Goal: Task Accomplishment & Management: Manage account settings

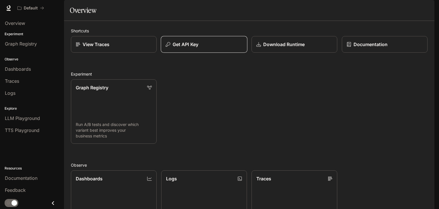
click at [193, 53] on button "Get API Key" at bounding box center [204, 44] width 87 height 17
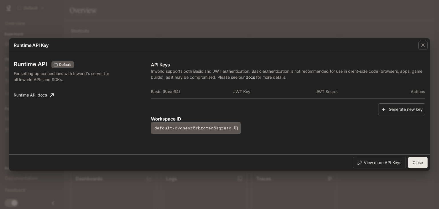
click at [413, 160] on button "Close" at bounding box center [417, 162] width 19 height 11
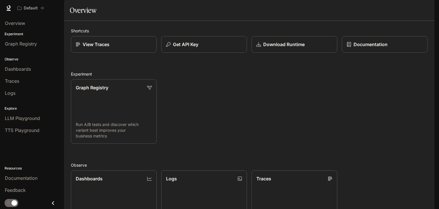
scroll to position [142, 0]
click at [25, 116] on span "LLM Playground" at bounding box center [22, 118] width 35 height 7
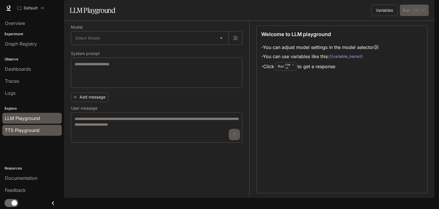
click at [25, 128] on span "TTS Playground" at bounding box center [22, 130] width 35 height 7
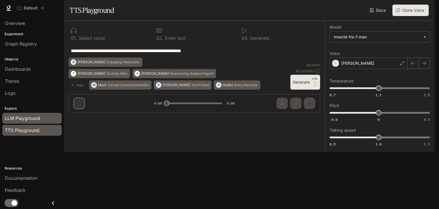
click at [25, 115] on span "LLM Playground" at bounding box center [22, 118] width 35 height 7
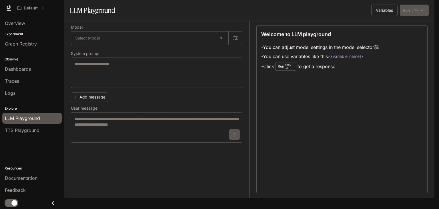
click at [23, 69] on span "Dashboards" at bounding box center [18, 68] width 26 height 7
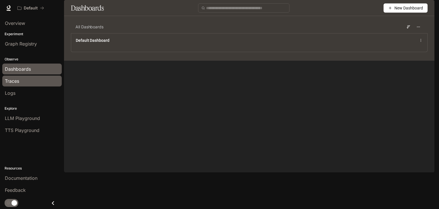
click at [15, 81] on span "Traces" at bounding box center [12, 80] width 14 height 7
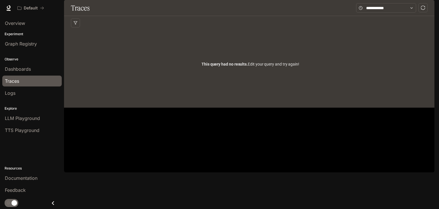
click at [15, 92] on span "Logs" at bounding box center [10, 92] width 11 height 7
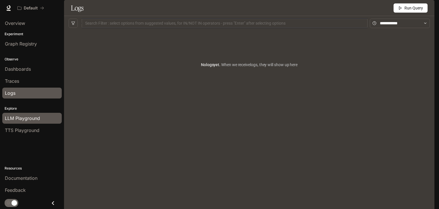
click at [23, 115] on span "LLM Playground" at bounding box center [22, 118] width 35 height 7
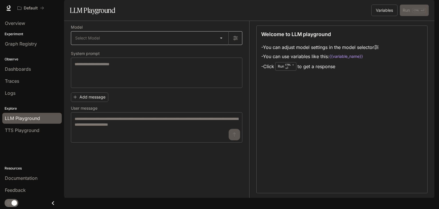
click at [92, 53] on body "Skip to main content Default Documentation Documentation Portal Overview Experi…" at bounding box center [219, 104] width 439 height 209
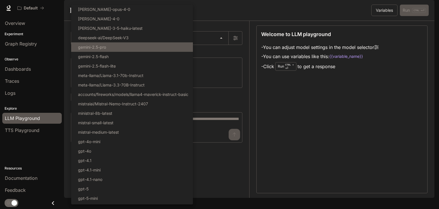
click at [93, 49] on p "gemini-2.5-pro" at bounding box center [92, 47] width 28 height 6
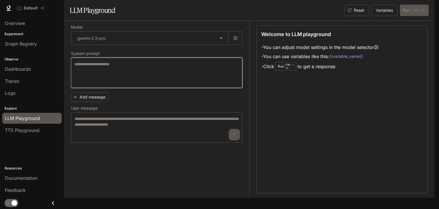
click at [89, 84] on textarea at bounding box center [157, 72] width 164 height 23
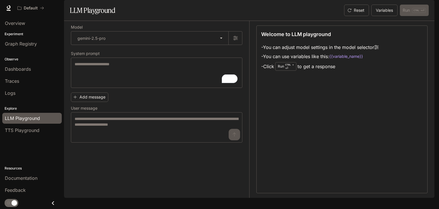
click at [197, 64] on div "**********" at bounding box center [156, 83] width 171 height 117
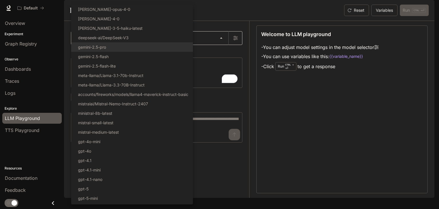
click at [198, 60] on body "**********" at bounding box center [219, 104] width 439 height 209
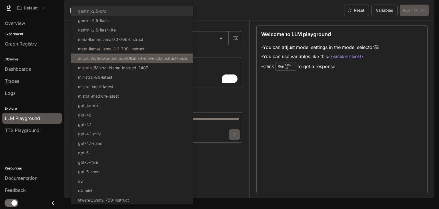
scroll to position [36, 0]
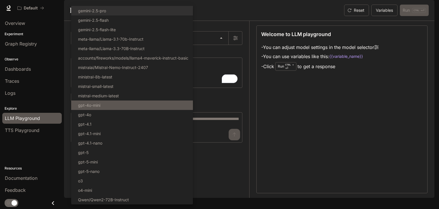
click at [109, 105] on li "gpt-4o-mini" at bounding box center [132, 104] width 122 height 9
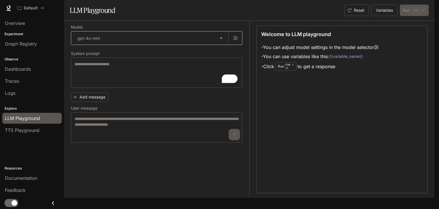
click at [150, 56] on body "**********" at bounding box center [219, 104] width 439 height 209
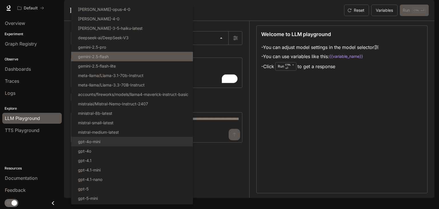
click at [149, 57] on li "gemini-2.5-flash" at bounding box center [132, 56] width 122 height 9
click at [149, 56] on body "**********" at bounding box center [219, 104] width 439 height 209
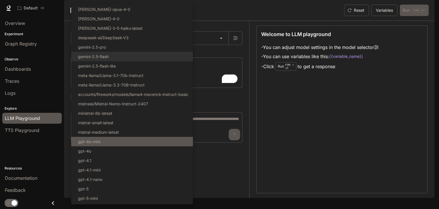
click at [90, 139] on p "gpt-4o-mini" at bounding box center [89, 141] width 22 height 6
type input "**********"
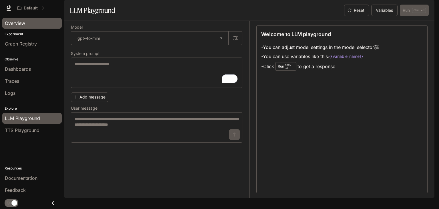
click at [28, 26] on div "Overview" at bounding box center [32, 23] width 54 height 7
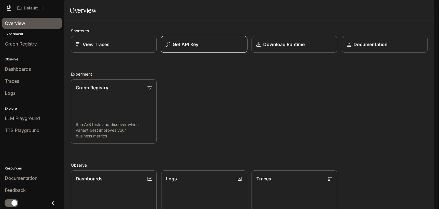
click at [203, 48] on div "Get API Key" at bounding box center [204, 44] width 77 height 7
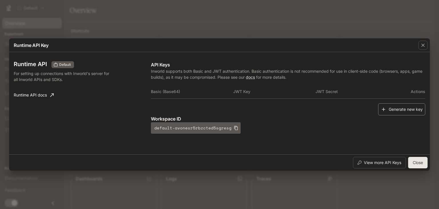
click at [411, 112] on button "Generate new key" at bounding box center [401, 109] width 47 height 12
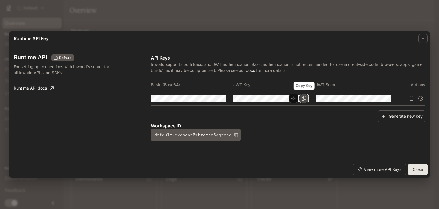
click at [299, 100] on button "Copy Key" at bounding box center [304, 98] width 10 height 10
click at [295, 100] on icon "button" at bounding box center [293, 98] width 5 height 5
click at [207, 95] on button "button" at bounding box center [211, 98] width 10 height 10
click at [207, 97] on button "button" at bounding box center [211, 98] width 10 height 10
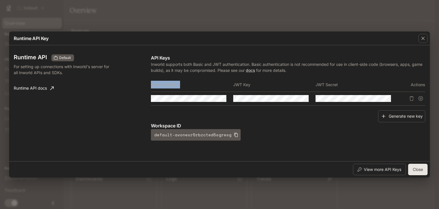
drag, startPoint x: 179, startPoint y: 86, endPoint x: 148, endPoint y: 80, distance: 31.0
click at [151, 83] on th "Basic (Base64)" at bounding box center [192, 85] width 82 height 14
copy th "Basic (Base64)"
click at [409, 98] on icon "Delete API key" at bounding box center [411, 98] width 5 height 5
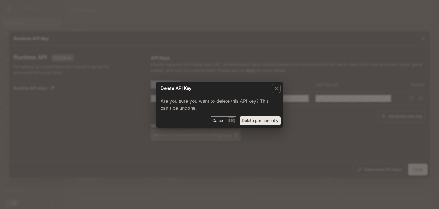
click at [223, 121] on button "Cancel Esc" at bounding box center [223, 120] width 27 height 9
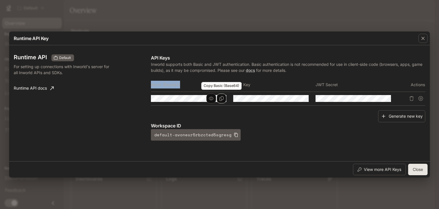
click at [218, 99] on button "Copy Basic (Base64)" at bounding box center [222, 98] width 10 height 10
click at [414, 169] on button "Close" at bounding box center [417, 168] width 19 height 11
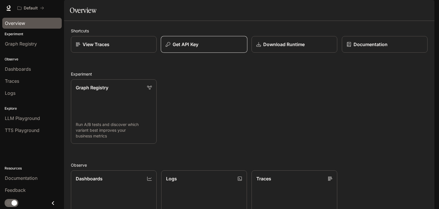
click at [206, 53] on button "Get API Key" at bounding box center [204, 44] width 87 height 17
